Goal: Task Accomplishment & Management: Complete application form

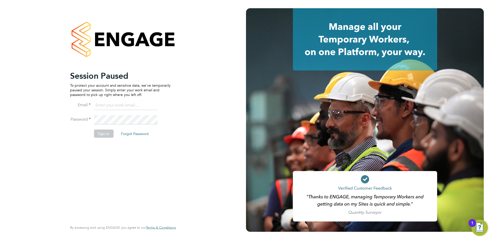
type input "[PERSON_NAME][EMAIL_ADDRESS][PERSON_NAME][DOMAIN_NAME]"
click at [107, 136] on button "Sign In" at bounding box center [104, 134] width 20 height 8
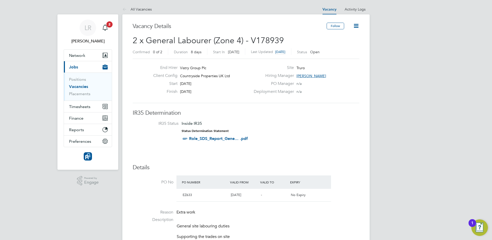
click at [80, 97] on ul "Positions Vacancies Placements" at bounding box center [88, 87] width 48 height 28
click at [82, 95] on link "Placements" at bounding box center [79, 93] width 21 height 5
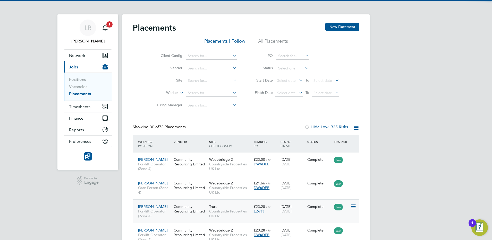
scroll to position [19, 45]
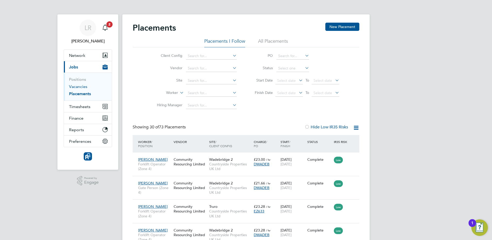
click at [78, 86] on link "Vacancies" at bounding box center [78, 86] width 18 height 5
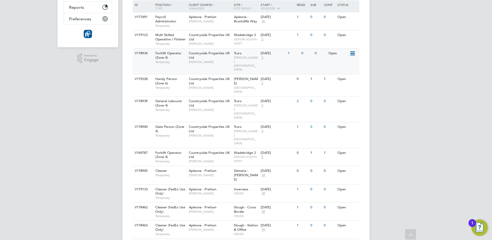
click at [353, 52] on icon at bounding box center [352, 54] width 5 height 6
click at [297, 57] on div "1" at bounding box center [293, 54] width 13 height 10
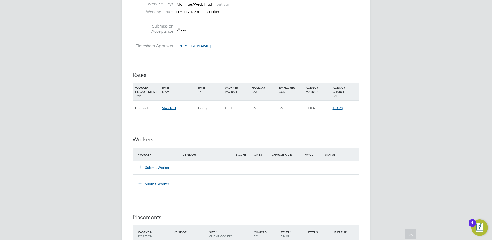
scroll to position [322, 0]
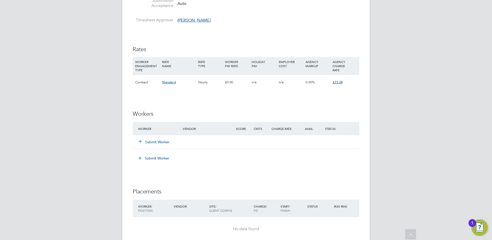
click at [149, 142] on button "Submit Worker" at bounding box center [154, 142] width 31 height 5
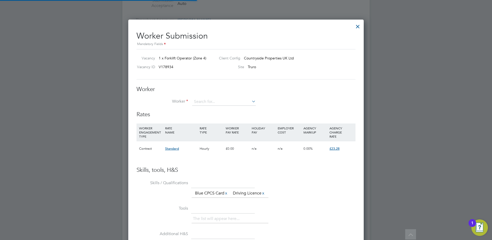
scroll to position [321, 236]
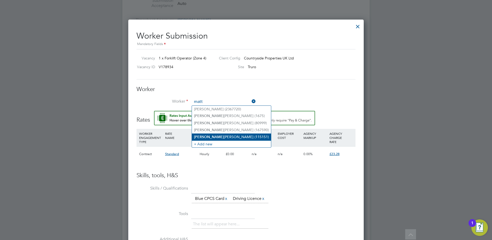
click at [201, 135] on b "Matt" at bounding box center [209, 137] width 30 height 4
type input "Matt Walker (115151)"
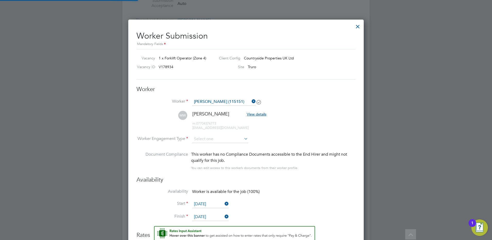
scroll to position [441, 236]
click at [200, 139] on input at bounding box center [220, 140] width 56 height 8
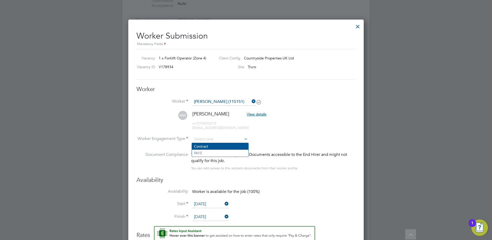
click at [198, 146] on li "Contract" at bounding box center [220, 146] width 56 height 7
type input "Contract"
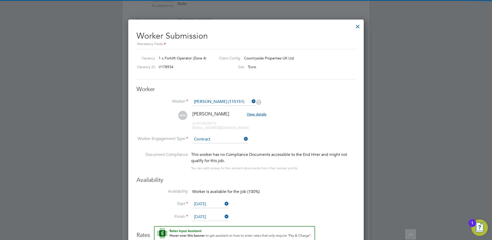
click at [300, 188] on div "Availability Availability Worker is available for the job (100%) Start 18 Aug 2…" at bounding box center [246, 202] width 219 height 50
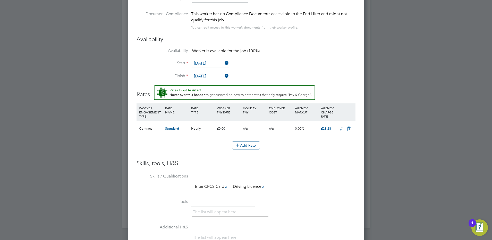
click at [341, 127] on icon at bounding box center [341, 129] width 6 height 4
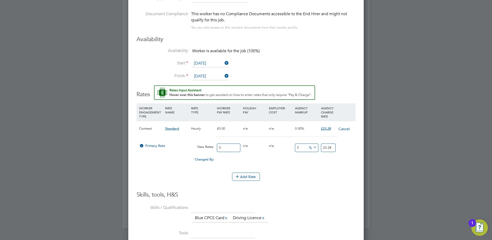
click at [228, 145] on input "0" at bounding box center [228, 148] width 23 height 9
type input "2"
type input "20"
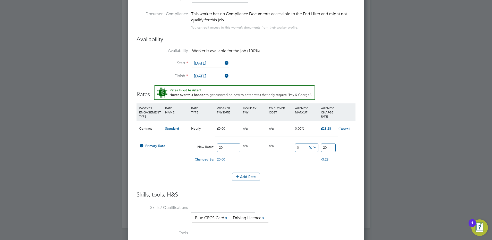
type input "20"
click at [327, 147] on input "20" at bounding box center [328, 148] width 15 height 9
type input "-90"
type input "2"
type input "15"
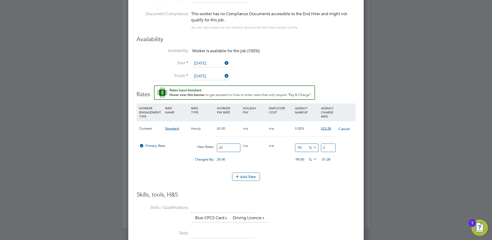
type input "23"
type input "16"
type input "23.2"
type input "16.4"
type input "23.28"
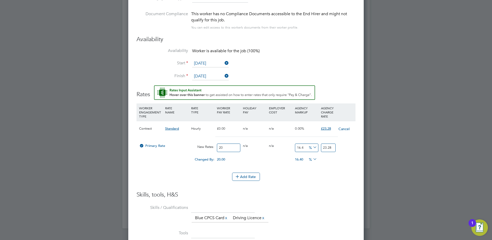
click at [188, 171] on li "WORKER ENGAGEMENT TYPE RATE NAME RATE TYPE WORKER PAY RATE HOLIDAY PAY EMPLOYER…" at bounding box center [246, 138] width 219 height 69
click at [188, 170] on li "WORKER ENGAGEMENT TYPE RATE NAME RATE TYPE WORKER PAY RATE HOLIDAY PAY EMPLOYER…" at bounding box center [246, 138] width 219 height 69
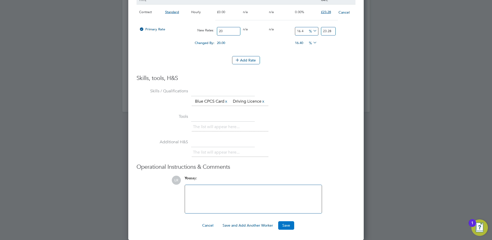
click at [280, 225] on button "Save" at bounding box center [286, 226] width 16 height 8
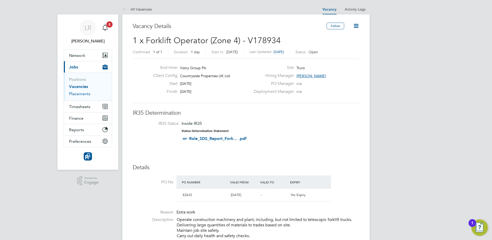
click at [81, 93] on link "Placements" at bounding box center [79, 93] width 21 height 5
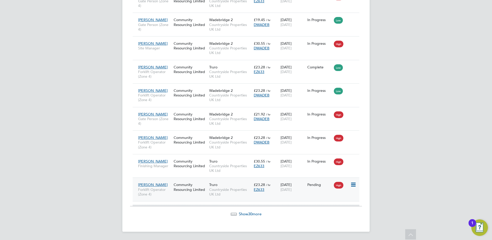
click at [327, 189] on div "Pending" at bounding box center [319, 185] width 27 height 10
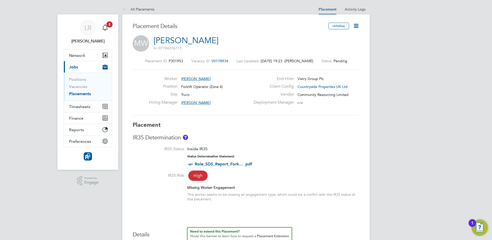
click at [358, 25] on icon at bounding box center [356, 26] width 6 height 6
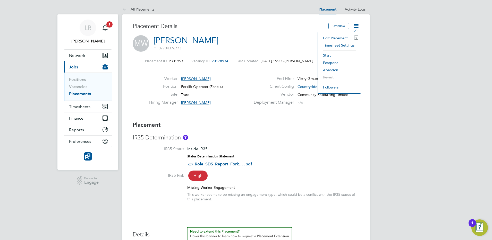
click at [301, 144] on div "IR35 Determination IR35 Status Inside IR35 Status Determination Statement Role_…" at bounding box center [246, 170] width 227 height 73
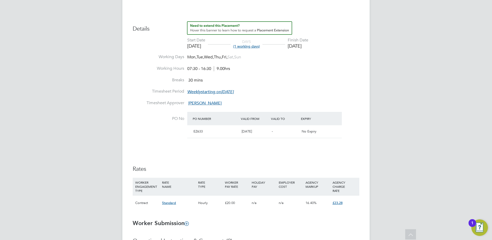
scroll to position [258, 0]
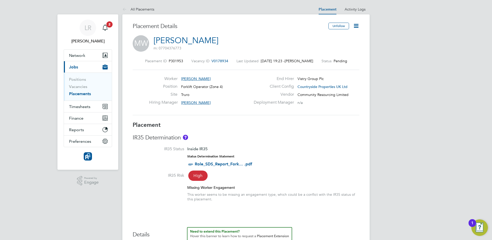
click at [356, 26] on icon at bounding box center [356, 26] width 6 height 6
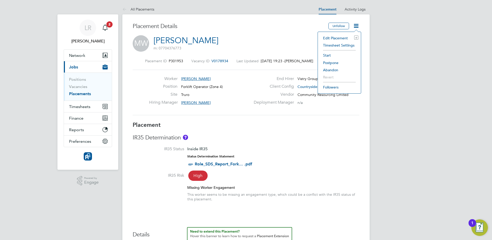
click at [328, 54] on li "Start" at bounding box center [340, 55] width 38 height 7
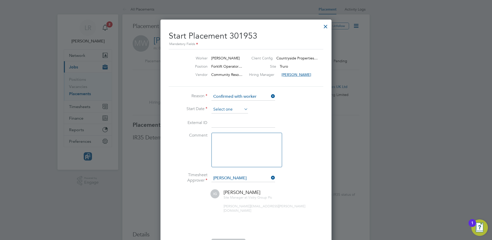
click at [218, 108] on input at bounding box center [230, 110] width 37 height 8
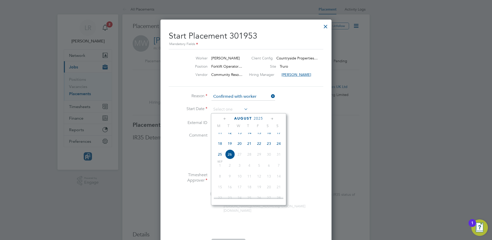
click at [218, 149] on span "18" at bounding box center [220, 144] width 10 height 10
type input "[DATE]"
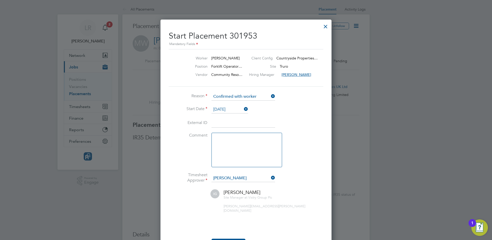
click at [172, 157] on li "Comment" at bounding box center [246, 153] width 155 height 40
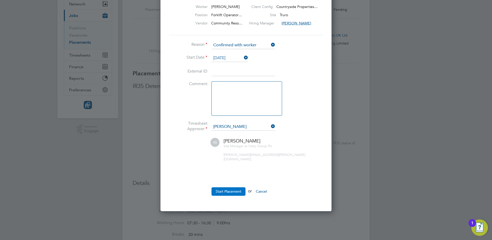
click at [227, 188] on button "Start Placement" at bounding box center [229, 192] width 34 height 8
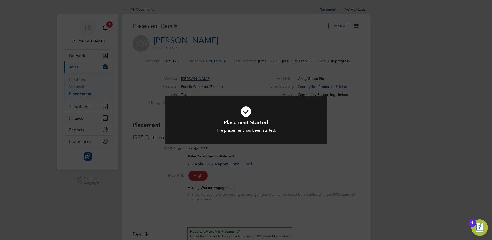
click at [358, 27] on div "Placement Started The placement has been started. Cancel Okay" at bounding box center [246, 120] width 492 height 240
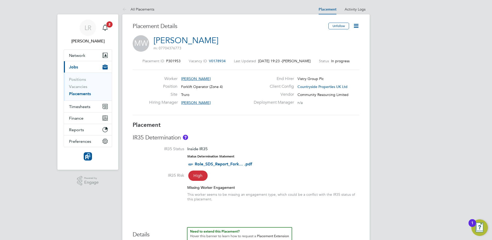
click at [357, 27] on icon at bounding box center [356, 26] width 6 height 6
click at [253, 47] on div "MW [PERSON_NAME] m: 07704376773" at bounding box center [246, 44] width 227 height 18
click at [163, 38] on link "[PERSON_NAME]" at bounding box center [186, 41] width 65 height 10
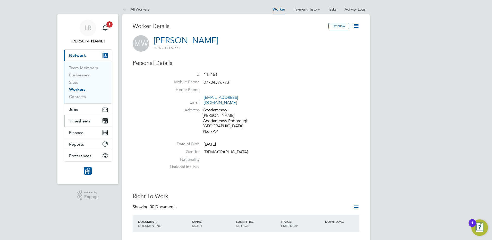
click at [75, 122] on span "Timesheets" at bounding box center [79, 121] width 21 height 5
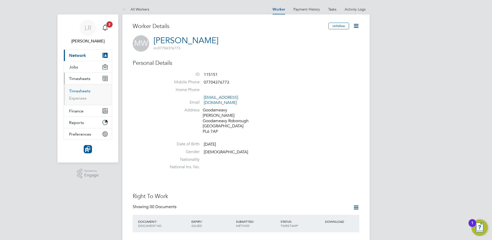
click at [79, 91] on link "Timesheets" at bounding box center [79, 91] width 21 height 5
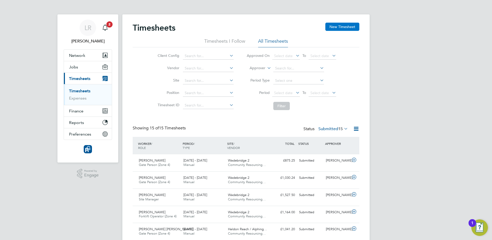
click at [339, 27] on button "New Timesheet" at bounding box center [342, 27] width 34 height 8
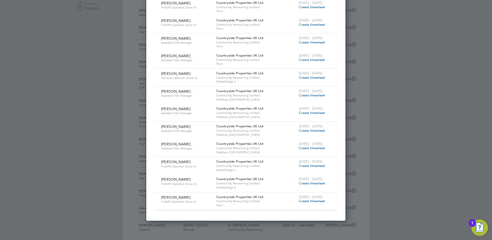
click at [302, 201] on span "Create timesheet" at bounding box center [312, 201] width 26 height 4
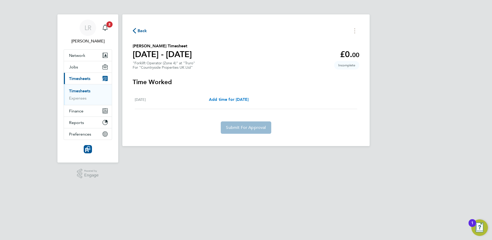
click at [242, 99] on span "Add time for [DATE]" at bounding box center [229, 99] width 40 height 5
select select "30"
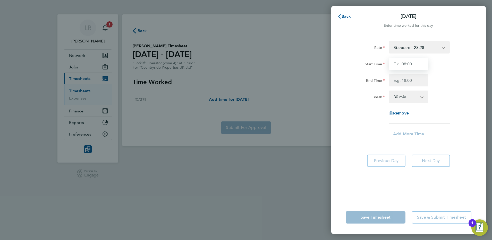
click at [396, 63] on input "Start Time" at bounding box center [408, 64] width 39 height 12
type input "07:30"
click at [398, 81] on input "End Time" at bounding box center [408, 80] width 39 height 12
type input "17:00"
click at [391, 197] on div "Rate Standard - 23.28 Start Time 07:30 End Time 17:00 Break 0 min 15 min 30 min…" at bounding box center [408, 118] width 155 height 166
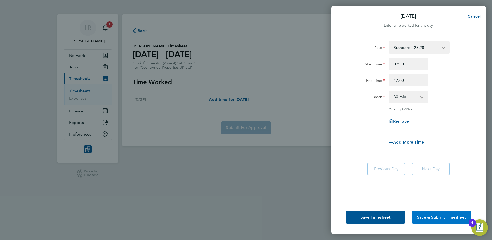
click at [424, 219] on span "Save & Submit Timesheet" at bounding box center [441, 217] width 49 height 5
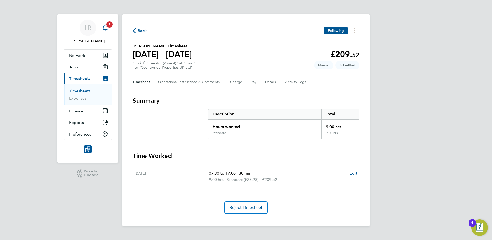
click at [103, 27] on icon "Main navigation" at bounding box center [105, 27] width 6 height 6
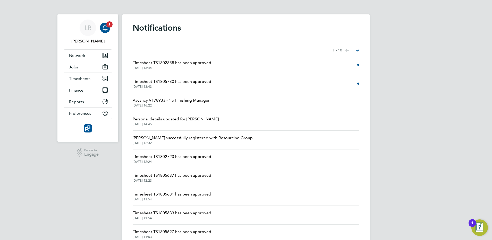
click at [222, 66] on li "Timesheet TS1802858 has been approved 21 Aug 2025, 13:44" at bounding box center [246, 65] width 227 height 19
click at [73, 80] on span "Timesheets" at bounding box center [79, 78] width 21 height 5
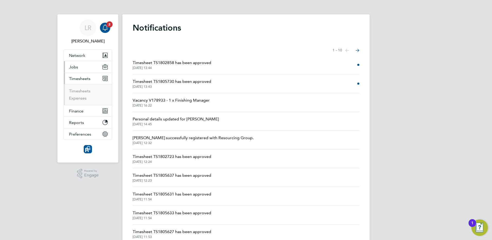
click at [82, 69] on button "Jobs" at bounding box center [88, 66] width 48 height 11
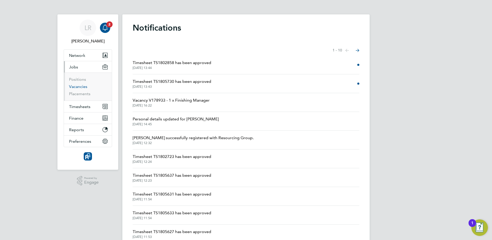
click at [82, 86] on link "Vacancies" at bounding box center [78, 86] width 18 height 5
